Goal: Information Seeking & Learning: Learn about a topic

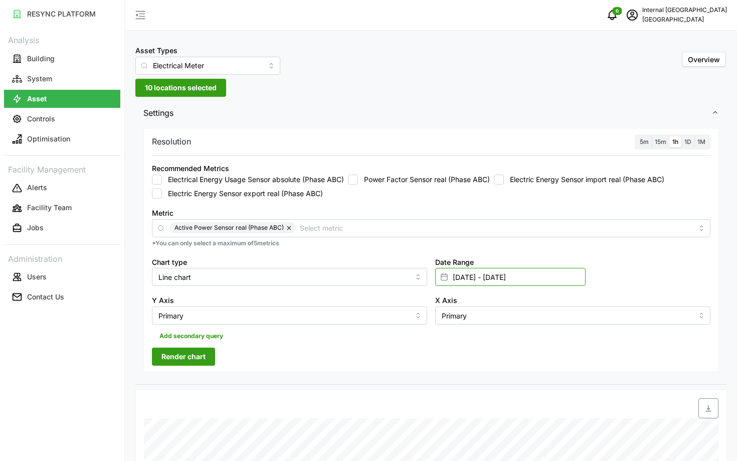
click at [469, 275] on input "[DATE] - [DATE]" at bounding box center [510, 277] width 150 height 18
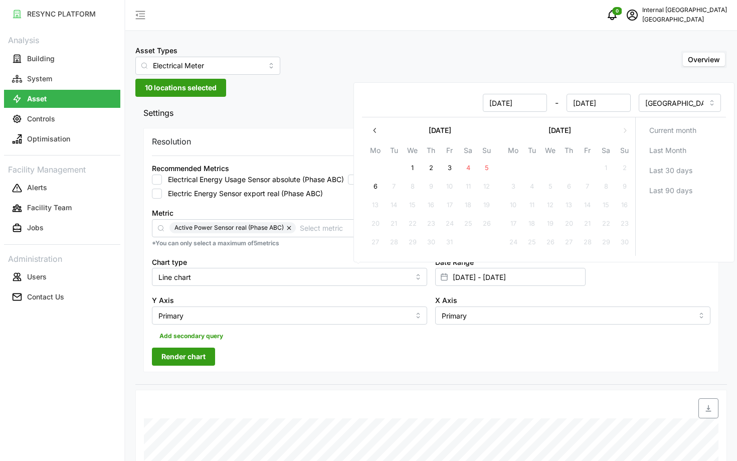
click at [505, 103] on input "[DATE]" at bounding box center [515, 103] width 64 height 18
type input "[DATE]"
click at [591, 105] on input "[DATE]" at bounding box center [598, 103] width 64 height 18
type input "[DATE] - [DATE]"
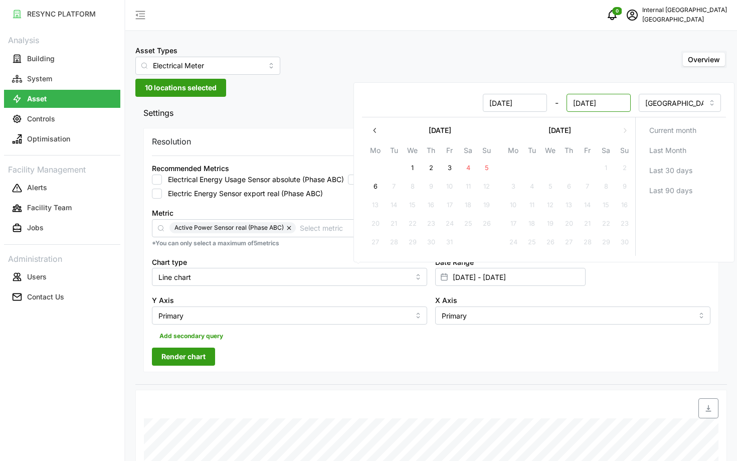
click at [591, 105] on input "[DATE]" at bounding box center [598, 103] width 64 height 18
type input "[DATE]"
click at [318, 151] on div "Resolution 5m 15m 1h 1D 1M Recommended Metrics Electrical Energy Usage Sensor a…" at bounding box center [430, 250] width 575 height 245
type input "[DATE] - [DATE]"
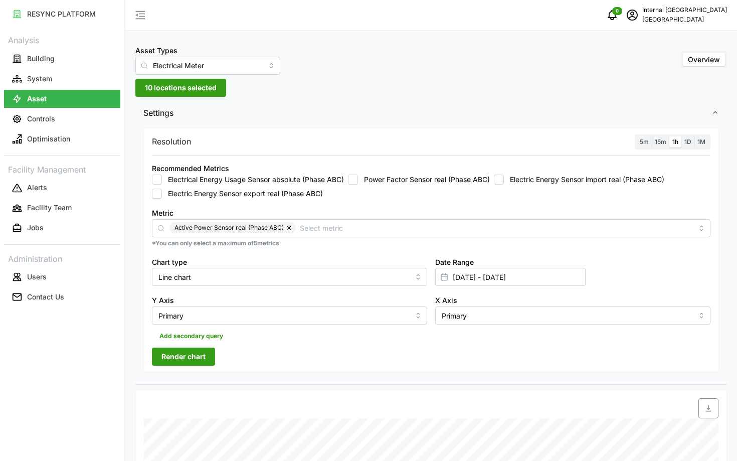
click at [288, 231] on button "button" at bounding box center [290, 227] width 12 height 11
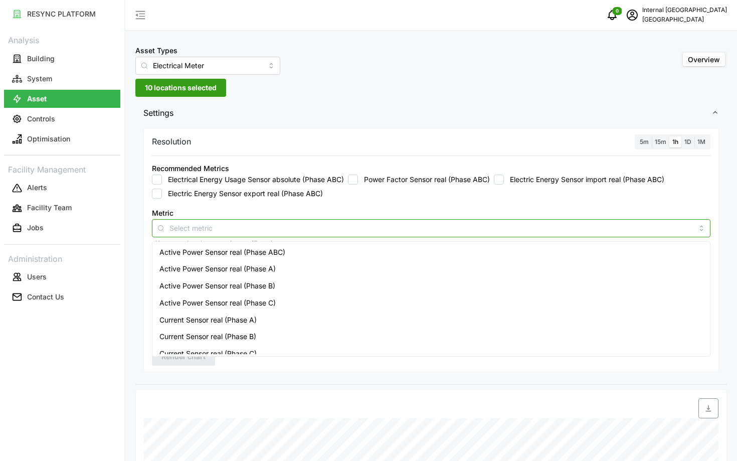
click at [288, 231] on input "Metric" at bounding box center [430, 227] width 523 height 11
type input "i"
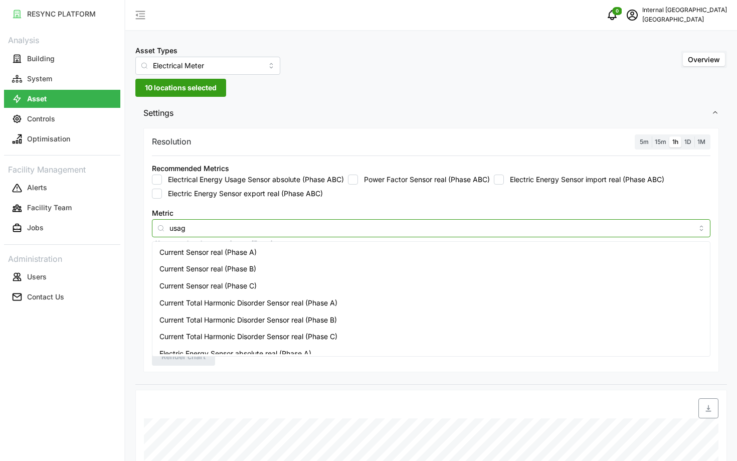
type input "usage"
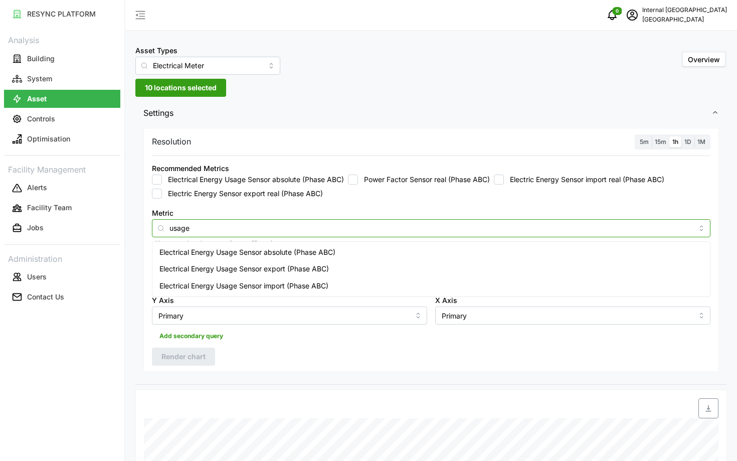
click at [258, 256] on span "Electrical Energy Usage Sensor absolute (Phase ABC)" at bounding box center [247, 252] width 176 height 11
checkbox input "true"
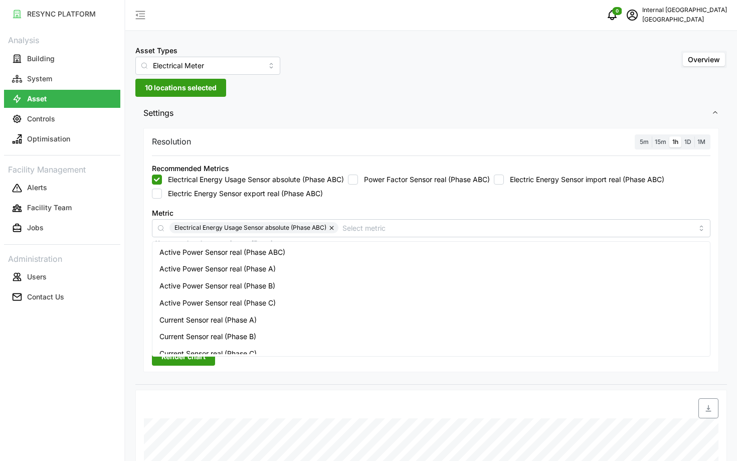
click at [204, 372] on div "Resolution 5m 15m 1h 1D 1M Recommended Metrics Electrical Energy Usage Sensor a…" at bounding box center [431, 254] width 592 height 259
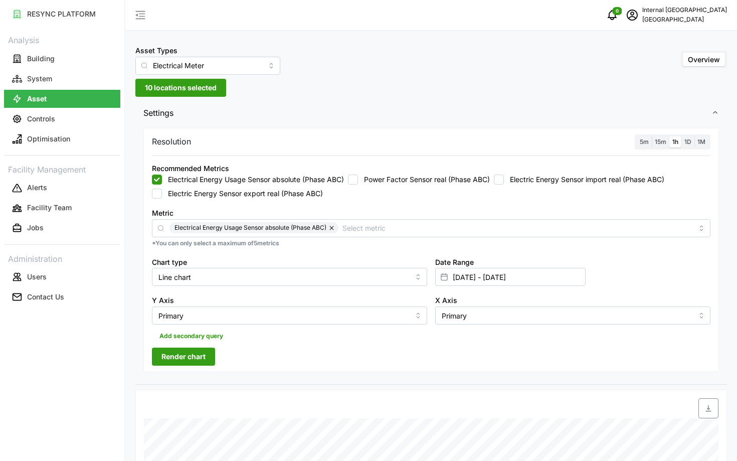
click at [199, 361] on span "Render chart" at bounding box center [183, 356] width 44 height 17
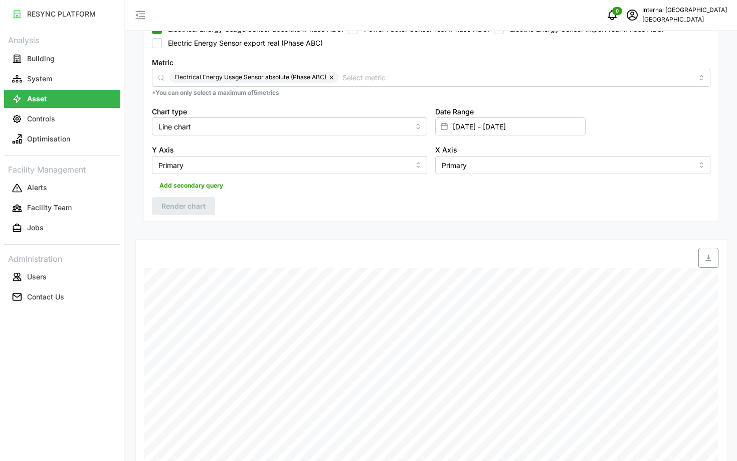
scroll to position [125, 0]
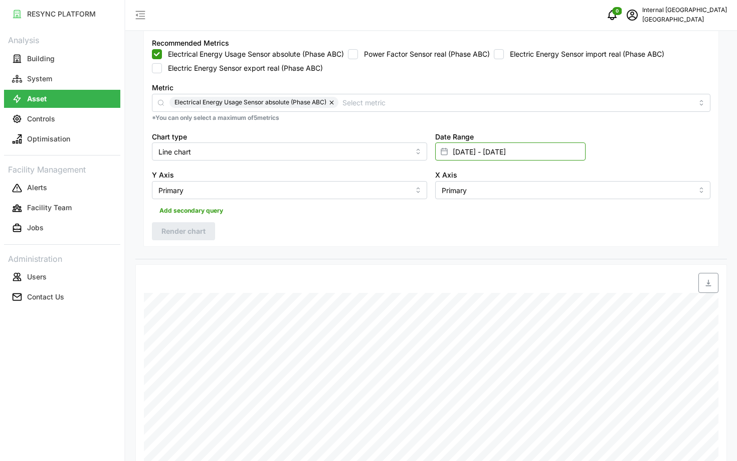
click at [547, 157] on input "[DATE] - [DATE]" at bounding box center [510, 151] width 150 height 18
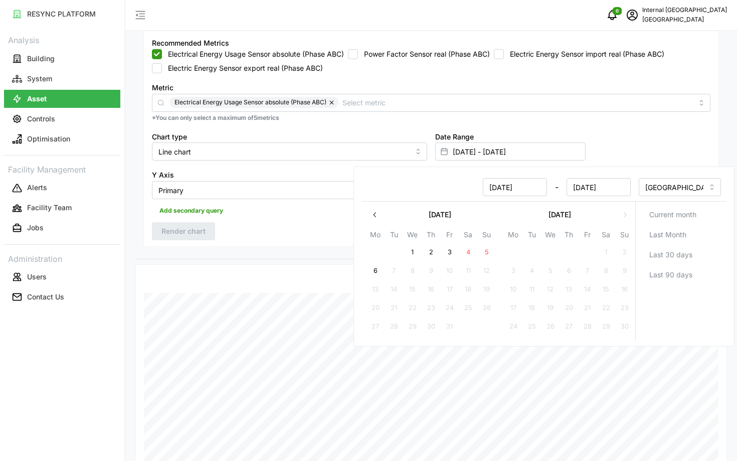
type input "[DATE]"
click at [620, 186] on input "[DATE]" at bounding box center [598, 187] width 64 height 18
type input "[DATE] - [DATE]"
type input "[DATE]"
type input "[DATE] - [DATE]"
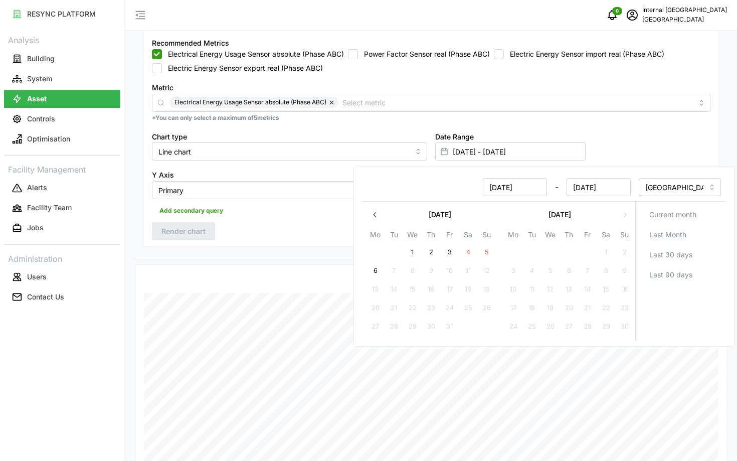
click at [332, 212] on div "Add secondary query" at bounding box center [431, 208] width 558 height 19
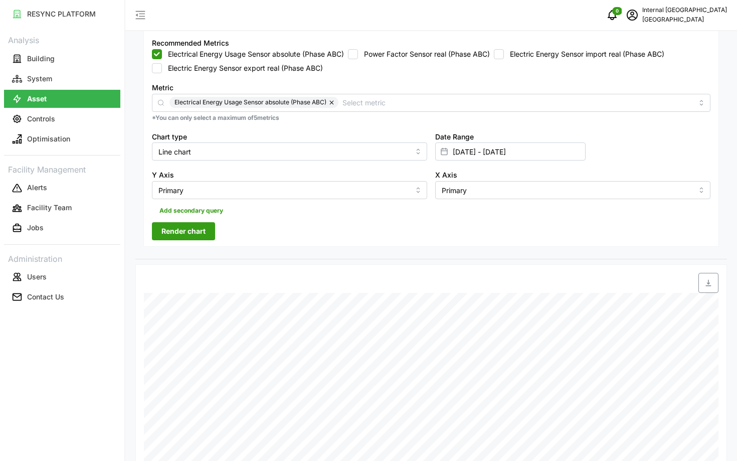
click at [178, 221] on div "Resolution 5m 15m 1h 1D 1M Recommended Metrics Electrical Energy Usage Sensor a…" at bounding box center [430, 125] width 575 height 245
click at [187, 226] on span "Render chart" at bounding box center [183, 231] width 44 height 17
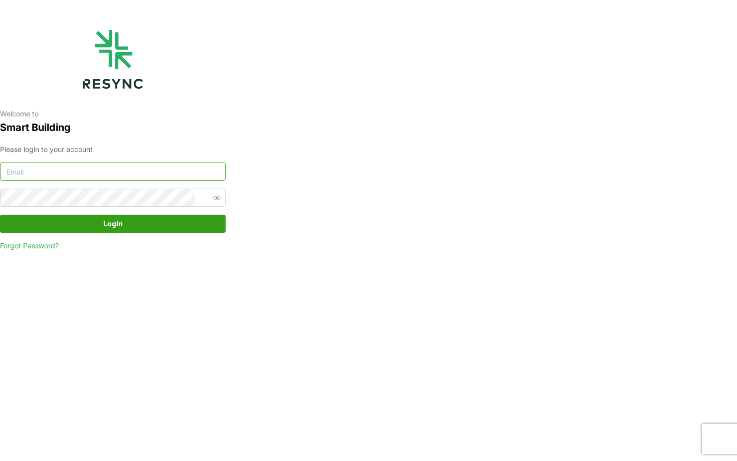
type input "nhs_internal@resynctech.com"
click at [74, 226] on span "Login" at bounding box center [113, 223] width 207 height 17
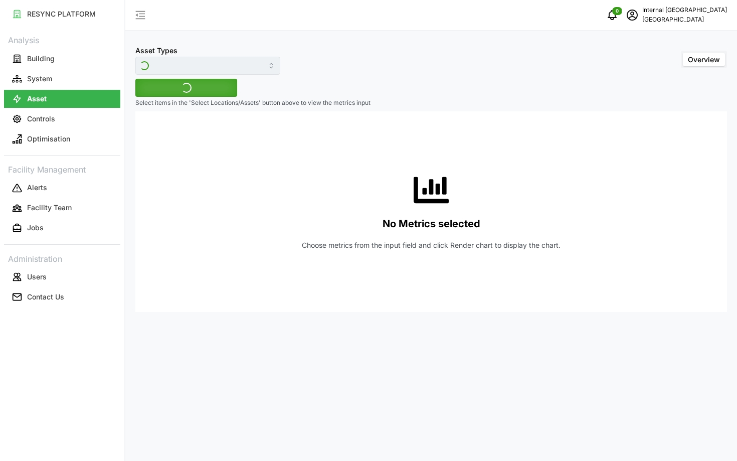
type input "Electrical Meter"
click at [186, 83] on span "Select Locations/Assets" at bounding box center [186, 87] width 83 height 17
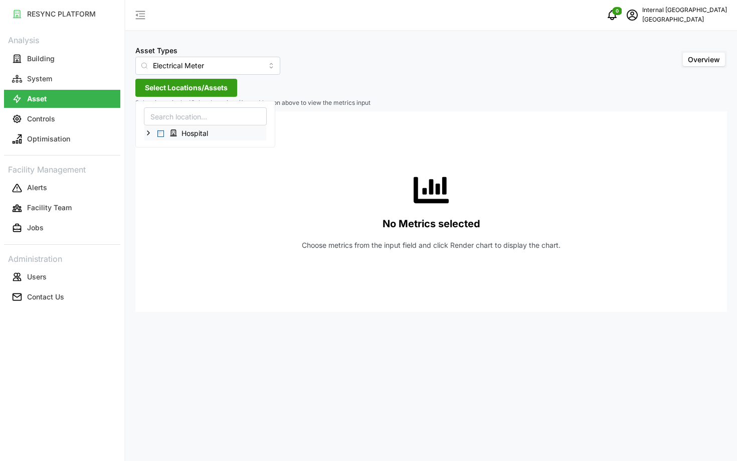
click at [146, 139] on div "Hospital" at bounding box center [205, 133] width 122 height 15
click at [150, 136] on div "Hospital" at bounding box center [205, 133] width 122 height 15
click at [158, 134] on span "Select Hospital" at bounding box center [160, 133] width 7 height 7
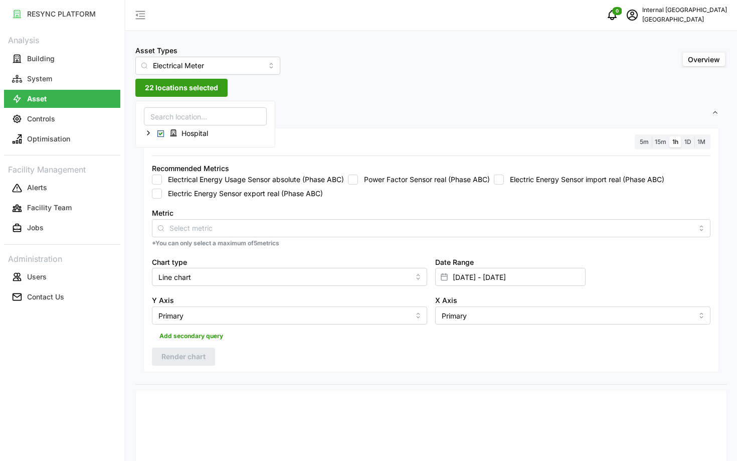
click at [178, 198] on label "Electric Energy Sensor export real (Phase ABC)" at bounding box center [242, 193] width 161 height 10
click at [162, 198] on input "Electric Energy Sensor export real (Phase ABC)" at bounding box center [157, 193] width 10 height 10
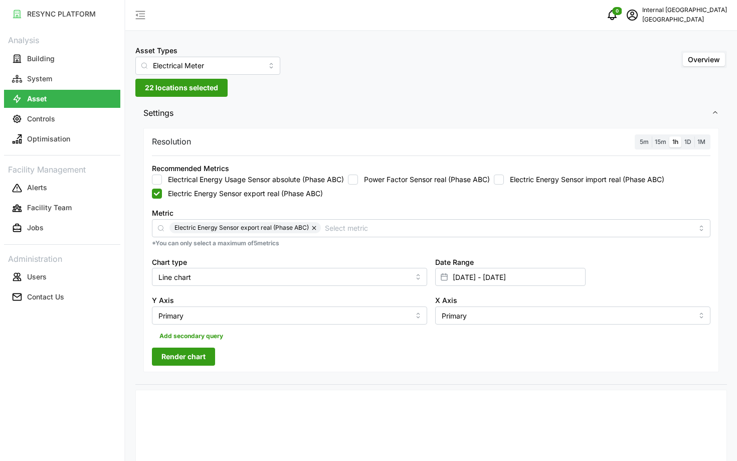
click at [170, 190] on label "Electric Energy Sensor export real (Phase ABC)" at bounding box center [242, 193] width 161 height 10
click at [162, 190] on input "Electric Energy Sensor export real (Phase ABC)" at bounding box center [157, 193] width 10 height 10
checkbox input "false"
click at [197, 216] on div "Metric" at bounding box center [431, 222] width 558 height 31
click at [196, 219] on div at bounding box center [431, 228] width 558 height 18
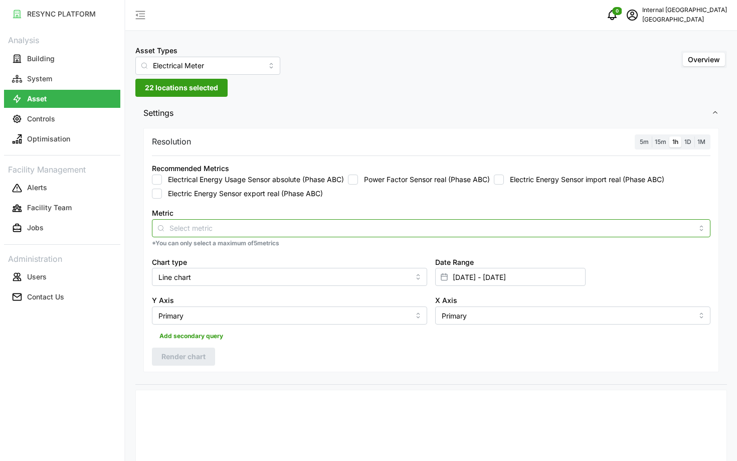
click at [208, 231] on input "Metric" at bounding box center [430, 227] width 523 height 11
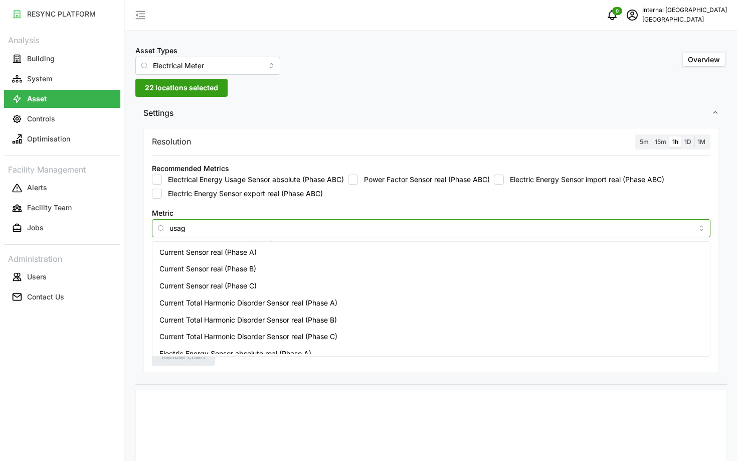
type input "usage"
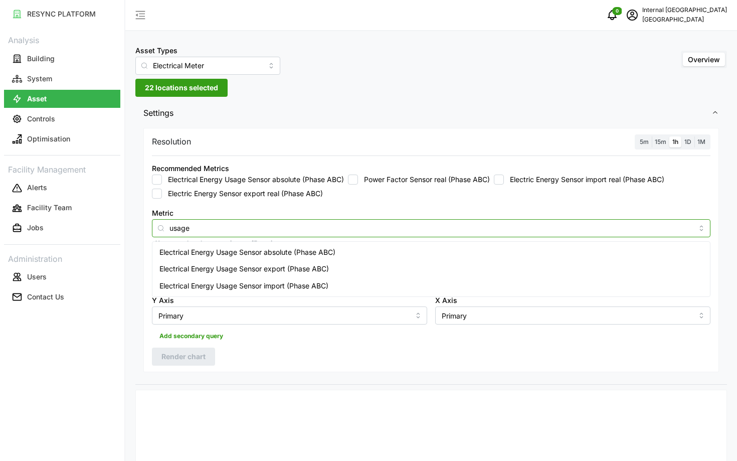
click at [200, 255] on span "Electrical Energy Usage Sensor absolute (Phase ABC)" at bounding box center [247, 252] width 176 height 11
checkbox input "true"
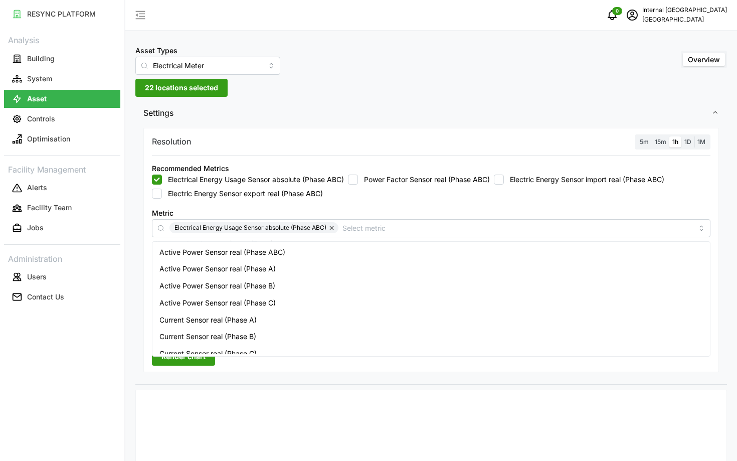
click at [174, 371] on div "Resolution 5m 15m 1h 1D 1M Recommended Metrics Electrical Energy Usage Sensor a…" at bounding box center [430, 250] width 575 height 245
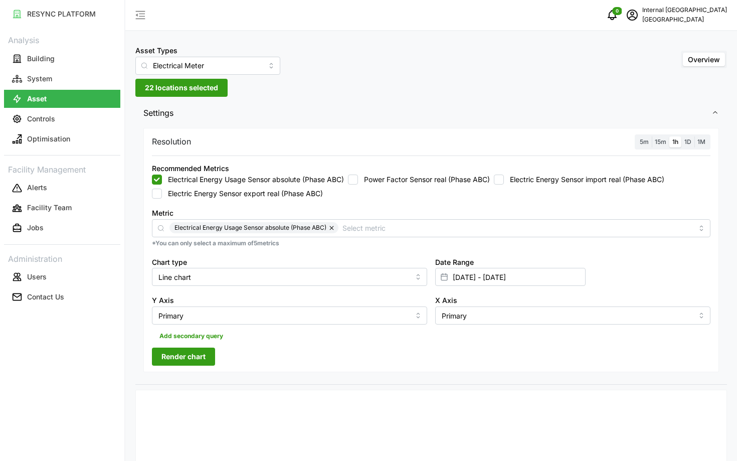
click at [181, 357] on span "Render chart" at bounding box center [183, 356] width 44 height 17
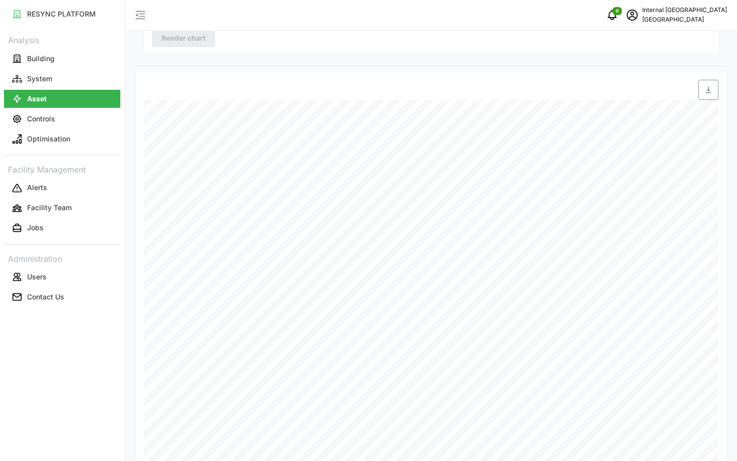
scroll to position [336, 0]
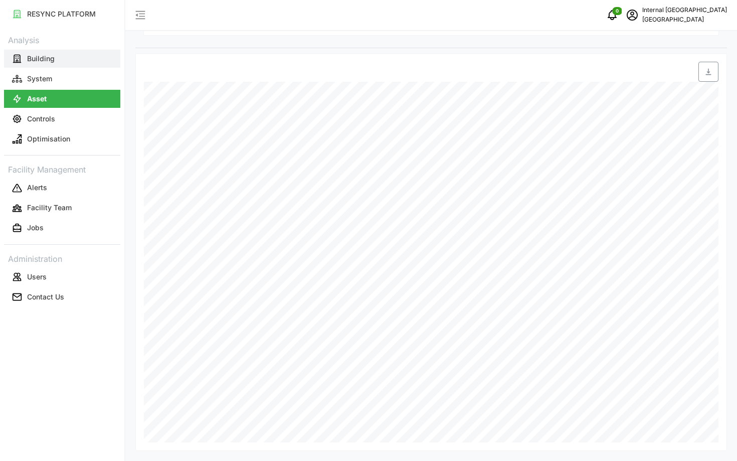
click at [61, 59] on button "Building" at bounding box center [62, 59] width 116 height 18
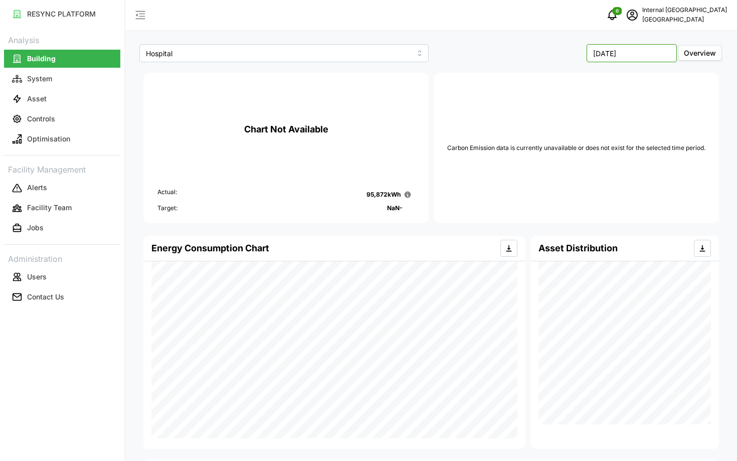
click at [642, 51] on input "[DATE]" at bounding box center [632, 53] width 90 height 18
click at [553, 76] on icon "button" at bounding box center [555, 77] width 8 height 8
click at [577, 119] on button "Apr" at bounding box center [567, 119] width 43 height 18
type input "April 2024"
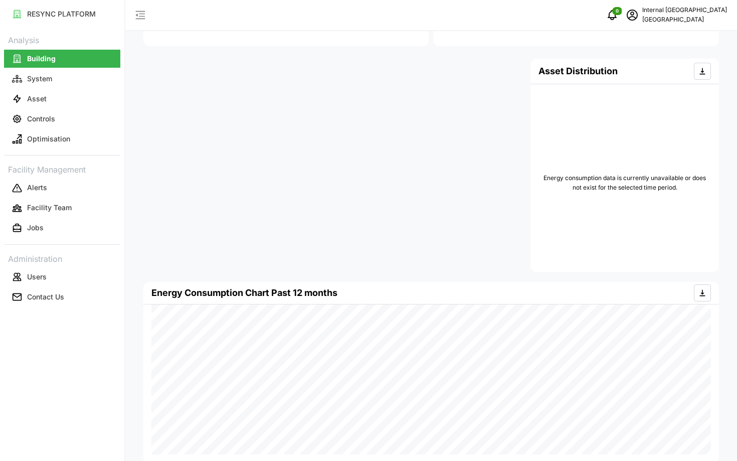
scroll to position [188, 0]
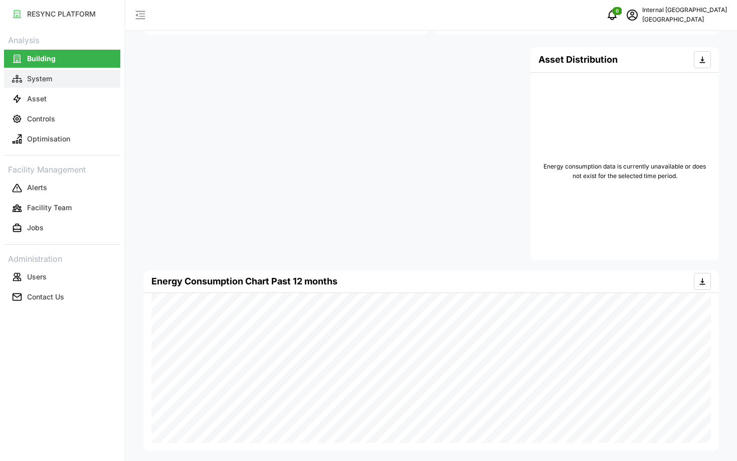
click at [81, 83] on button "System" at bounding box center [62, 79] width 116 height 18
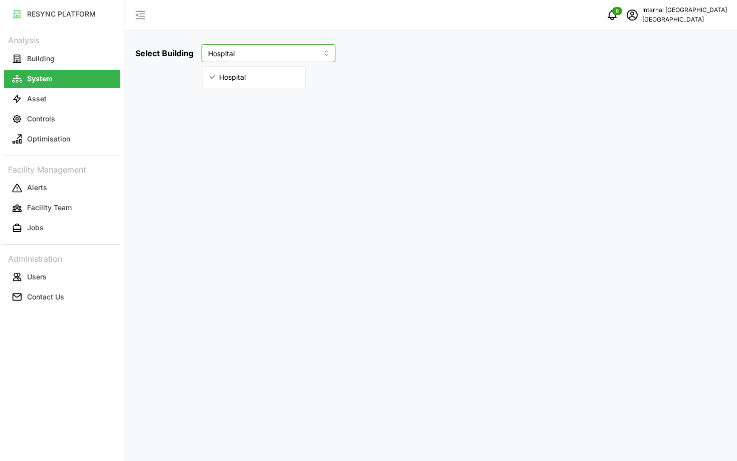
click at [258, 56] on input "Hospital" at bounding box center [269, 53] width 134 height 18
click at [337, 137] on div "Select Building Hospital" at bounding box center [431, 230] width 612 height 461
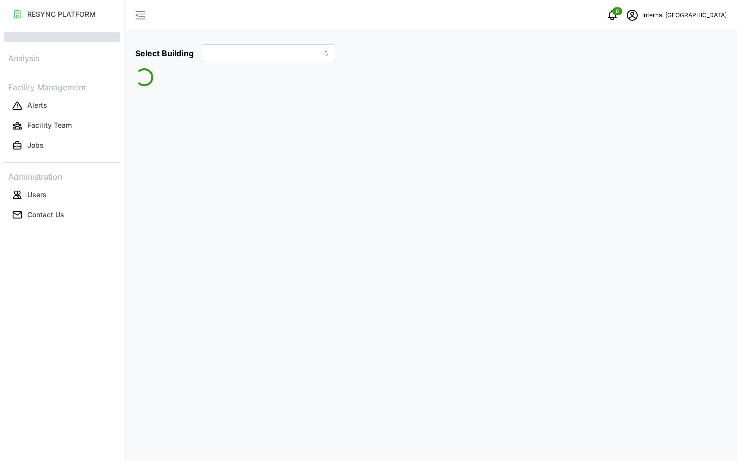
type input "Hospital"
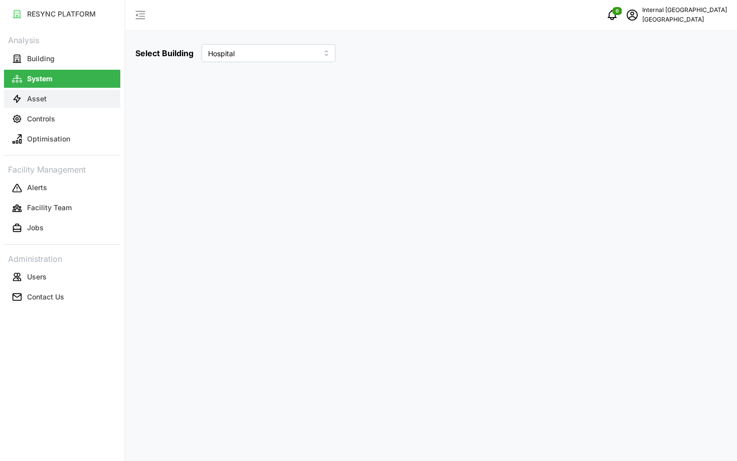
click at [74, 103] on button "Asset" at bounding box center [62, 99] width 116 height 18
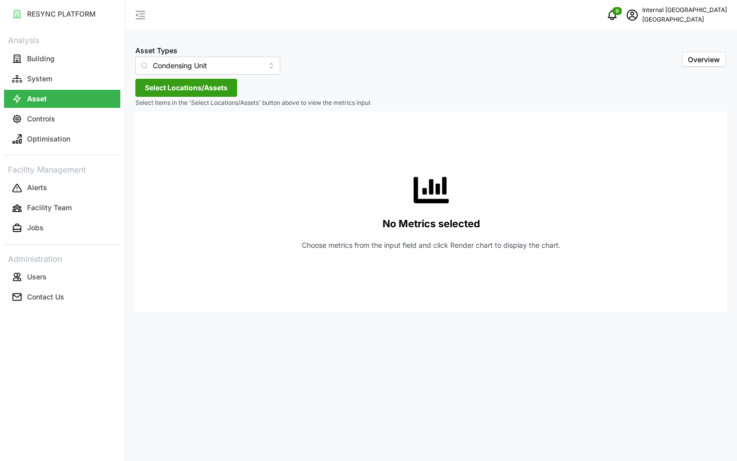
click at [170, 99] on p "Select items in the 'Select Locations/Assets' button above to view the metrics …" at bounding box center [431, 103] width 592 height 9
click at [177, 93] on span "Select Locations/Assets" at bounding box center [186, 87] width 83 height 17
click at [147, 135] on icon at bounding box center [148, 133] width 8 height 8
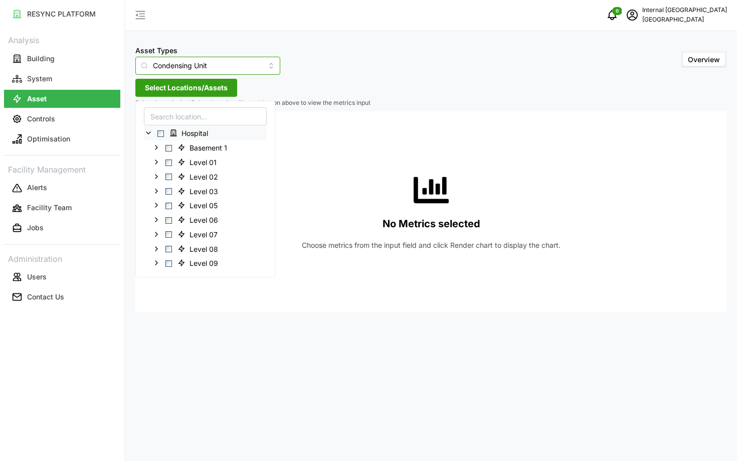
click at [183, 62] on input "Condensing Unit" at bounding box center [207, 66] width 145 height 18
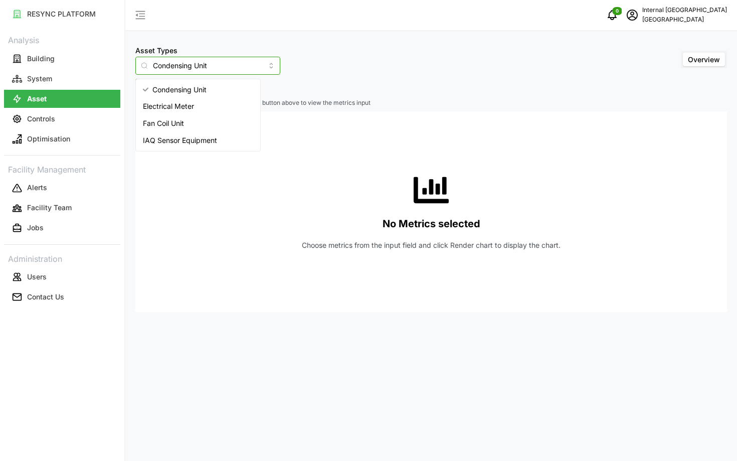
click at [186, 107] on span "Electrical Meter" at bounding box center [168, 106] width 51 height 11
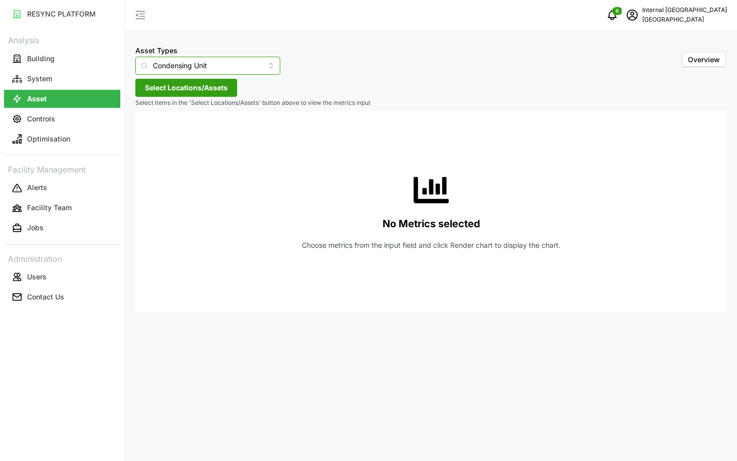
type input "Electrical Meter"
click at [175, 89] on span "Select Locations/Assets" at bounding box center [186, 87] width 83 height 17
click at [147, 138] on div "Hospital" at bounding box center [205, 133] width 122 height 15
click at [147, 131] on icon at bounding box center [148, 133] width 8 height 8
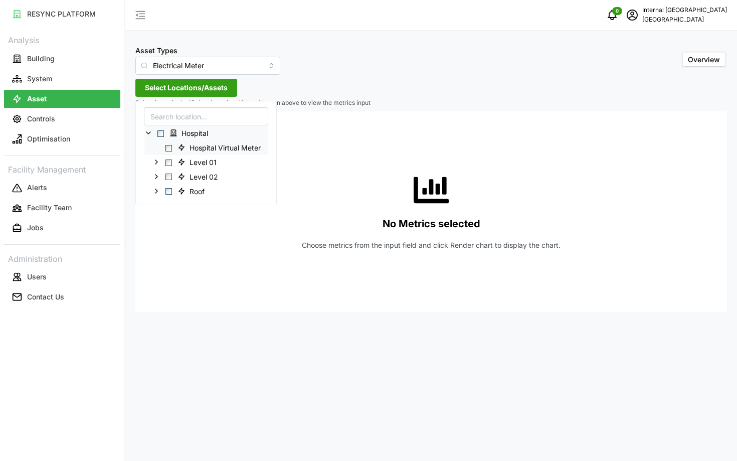
click at [172, 146] on div "Hospital Virtual Meter" at bounding box center [205, 147] width 123 height 15
click at [171, 147] on span "Select Hospital Virtual Meter" at bounding box center [168, 148] width 7 height 7
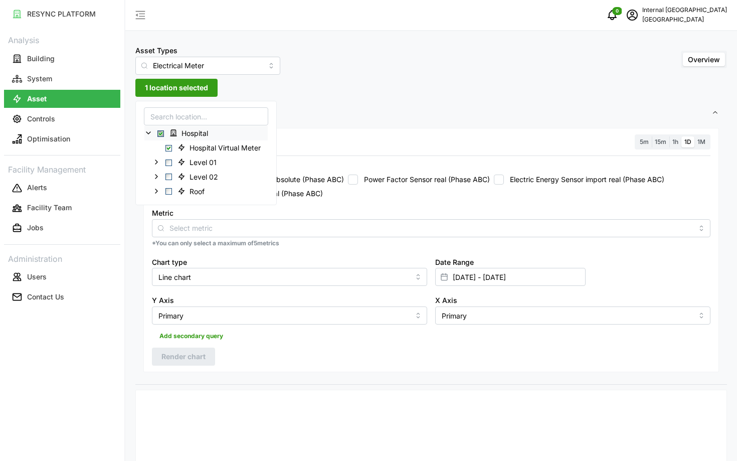
click at [313, 196] on label "Electric Energy Sensor export real (Phase ABC)" at bounding box center [242, 193] width 161 height 10
click at [162, 196] on input "Electric Energy Sensor export real (Phase ABC)" at bounding box center [157, 193] width 10 height 10
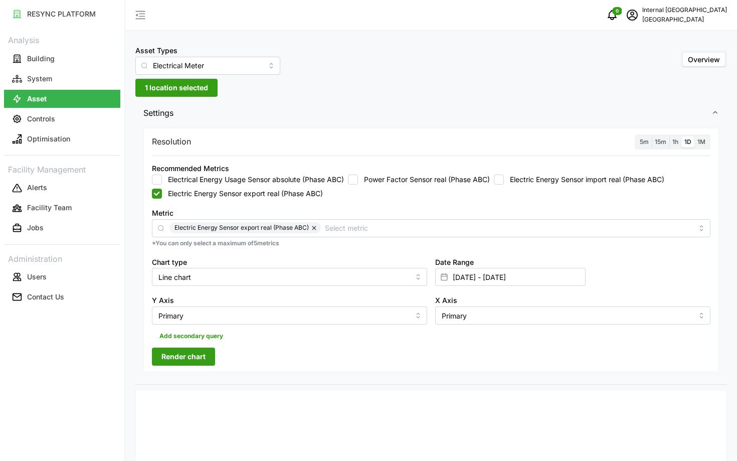
click at [312, 229] on button "button" at bounding box center [315, 227] width 12 height 11
checkbox input "false"
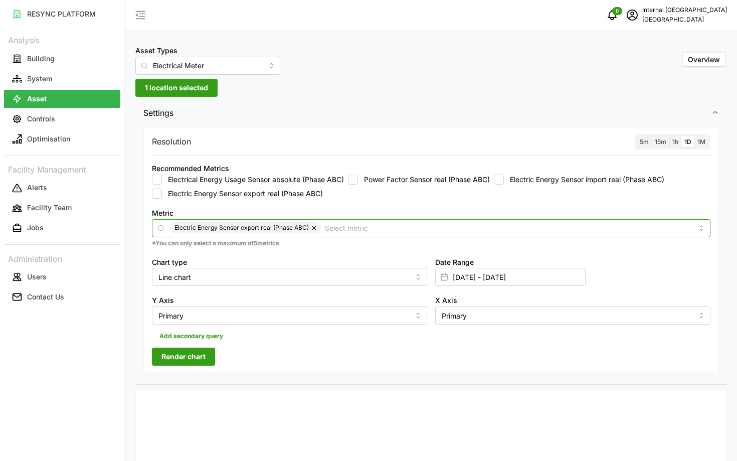
click at [325, 229] on input "Metric" at bounding box center [509, 227] width 368 height 11
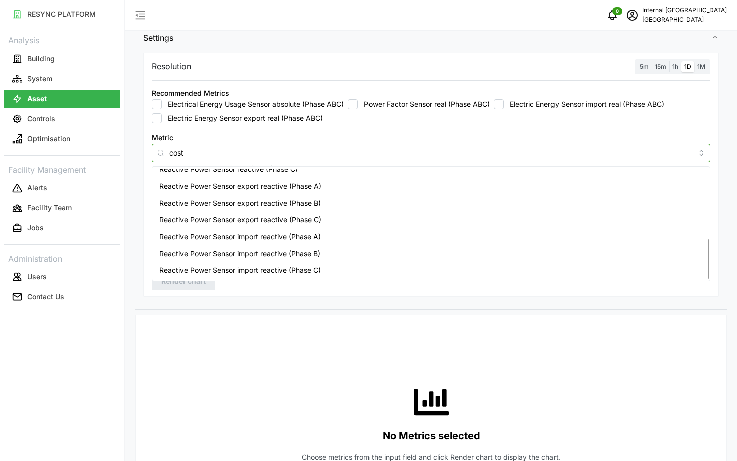
scroll to position [114, 0]
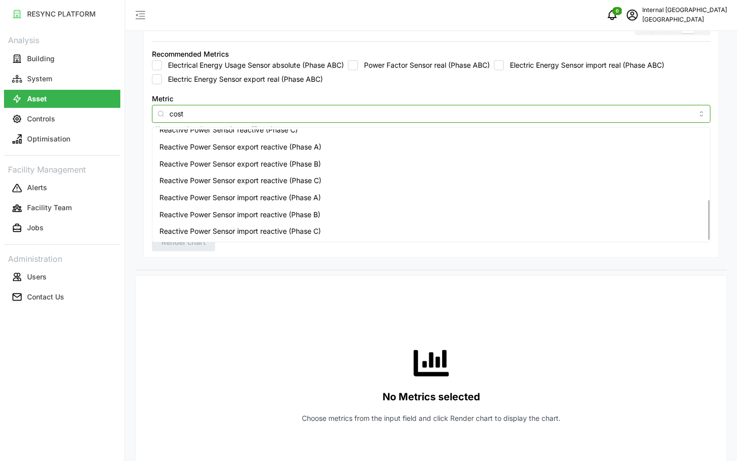
type input "cost"
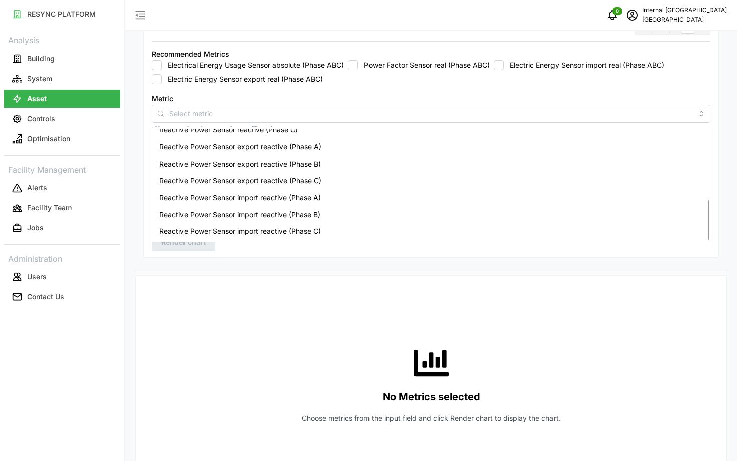
click at [253, 318] on div "No Metrics selected Choose metrics from the input field and click Render chart …" at bounding box center [431, 384] width 558 height 201
